Goal: Information Seeking & Learning: Learn about a topic

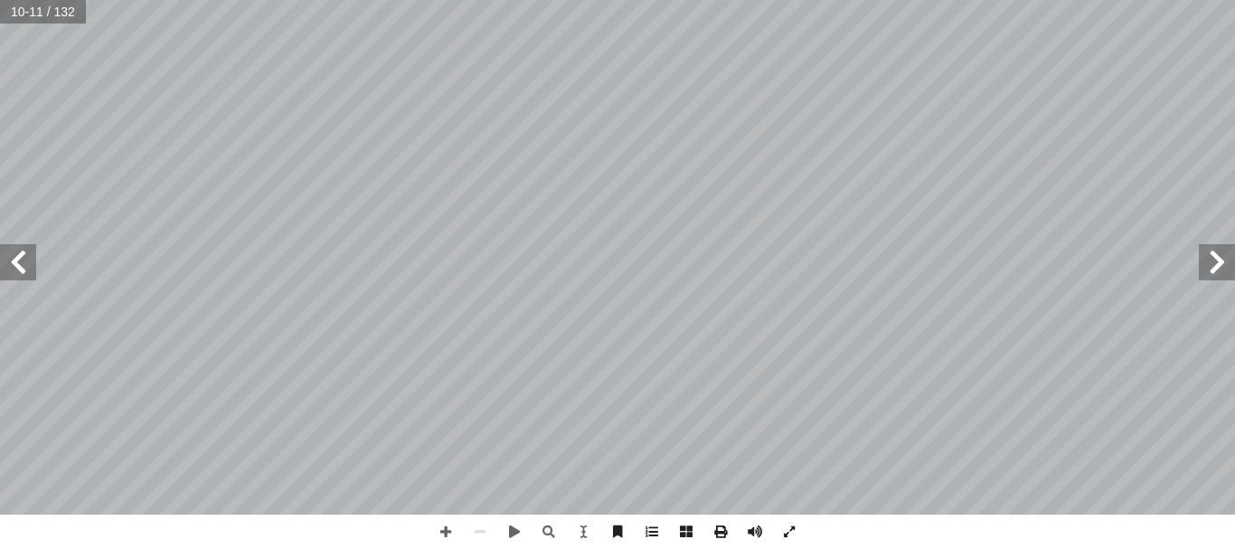
click at [1225, 266] on span at bounding box center [1217, 262] width 36 height 36
click at [13, 274] on span at bounding box center [18, 262] width 36 height 36
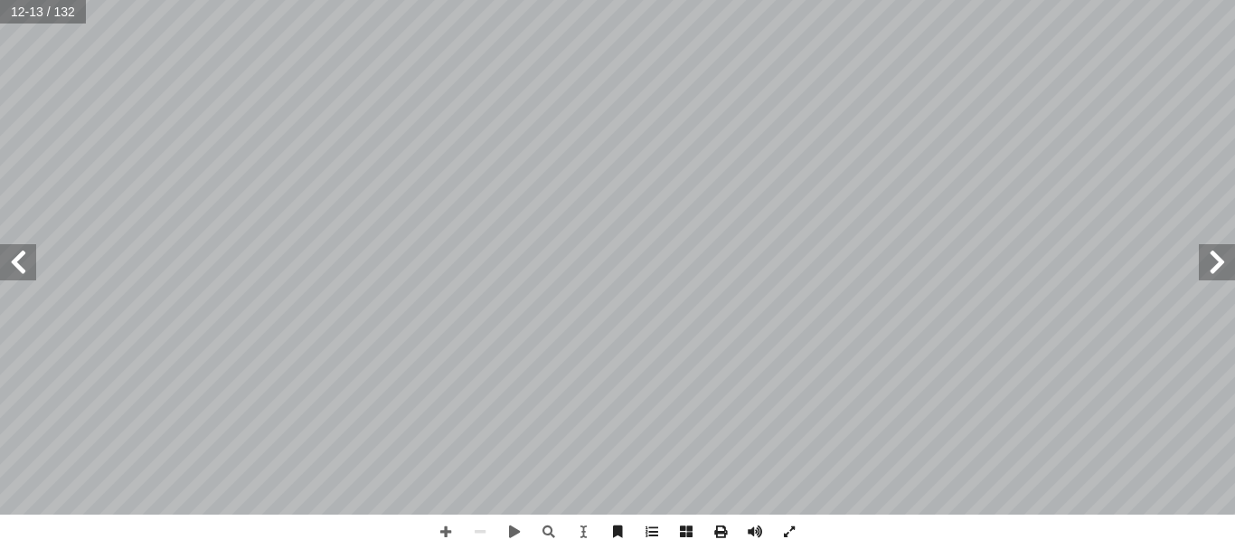
click at [13, 274] on span at bounding box center [18, 262] width 36 height 36
click at [796, 529] on span at bounding box center [789, 531] width 34 height 34
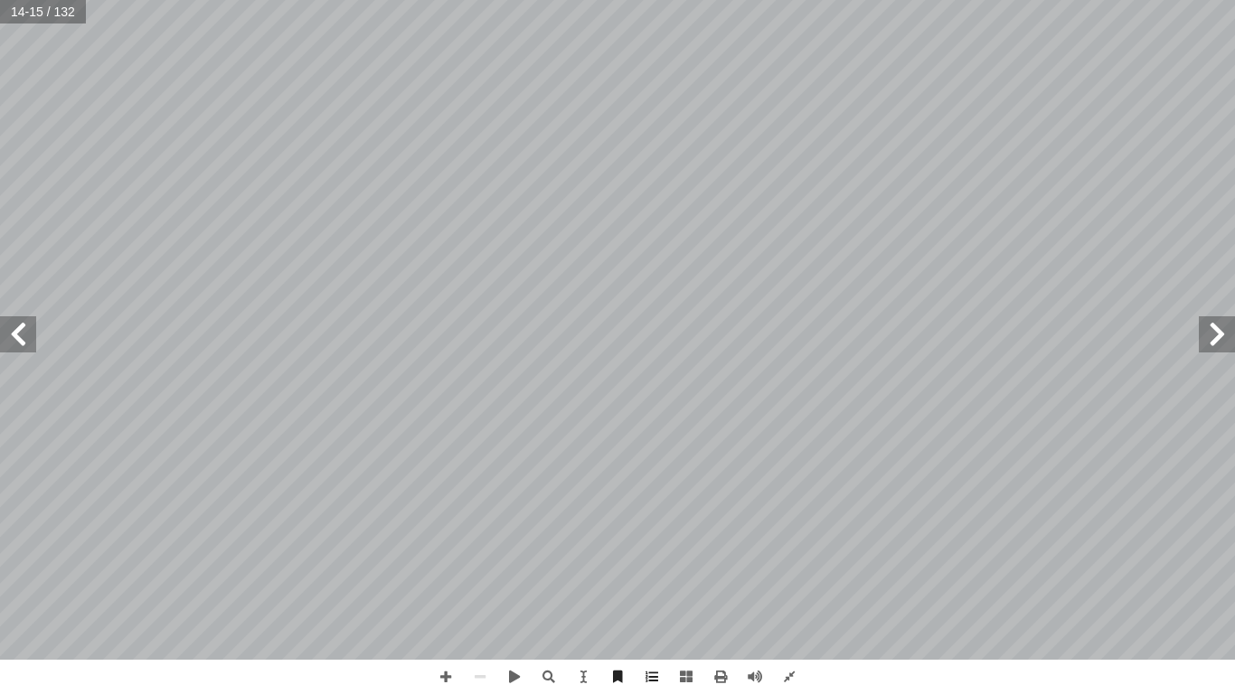
click at [12, 352] on span at bounding box center [18, 334] width 36 height 36
click at [445, 548] on span at bounding box center [446, 677] width 34 height 34
click at [482, 548] on span at bounding box center [480, 677] width 34 height 34
click at [517, 548] on span at bounding box center [514, 677] width 34 height 34
click at [19, 331] on span at bounding box center [18, 334] width 36 height 36
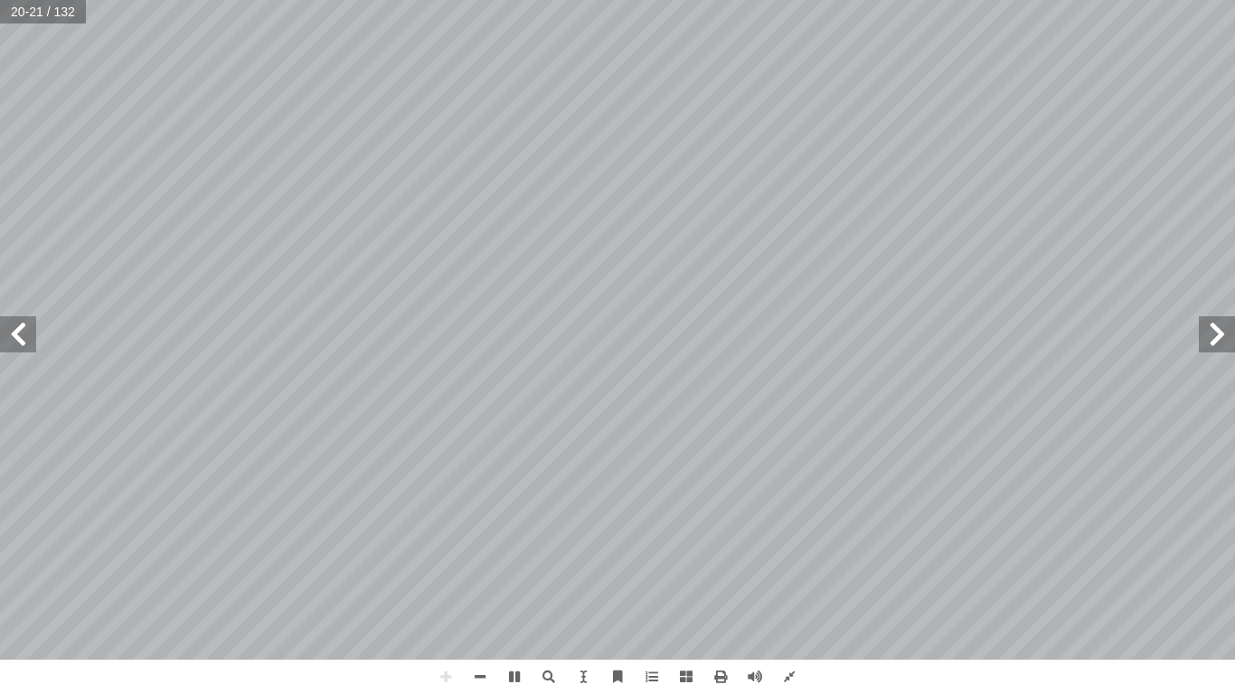
click at [1214, 344] on span at bounding box center [1217, 334] width 36 height 36
click at [491, 548] on span at bounding box center [480, 677] width 34 height 34
click at [1212, 342] on span at bounding box center [1217, 334] width 36 height 36
